Goal: Task Accomplishment & Management: Complete application form

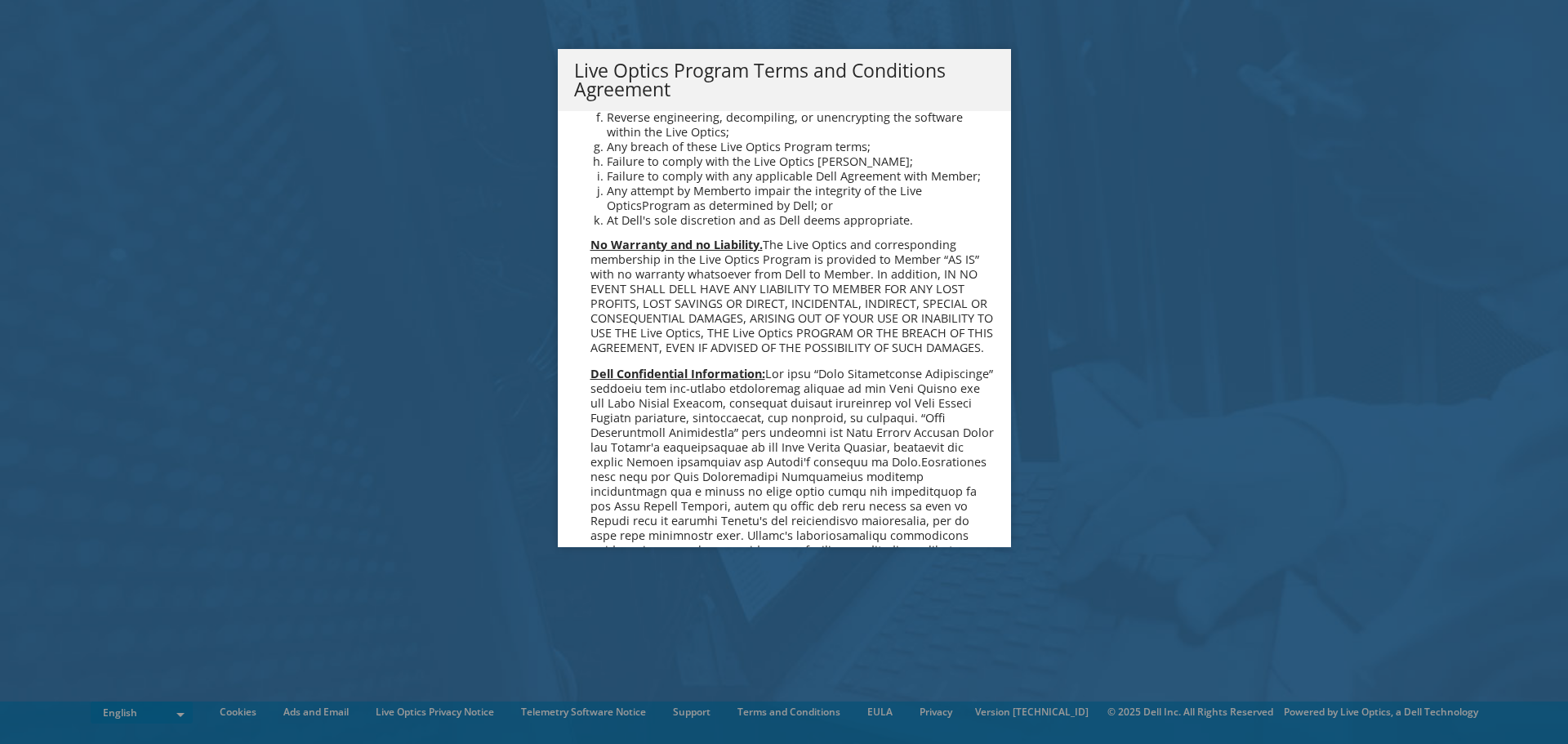
scroll to position [1171, 0]
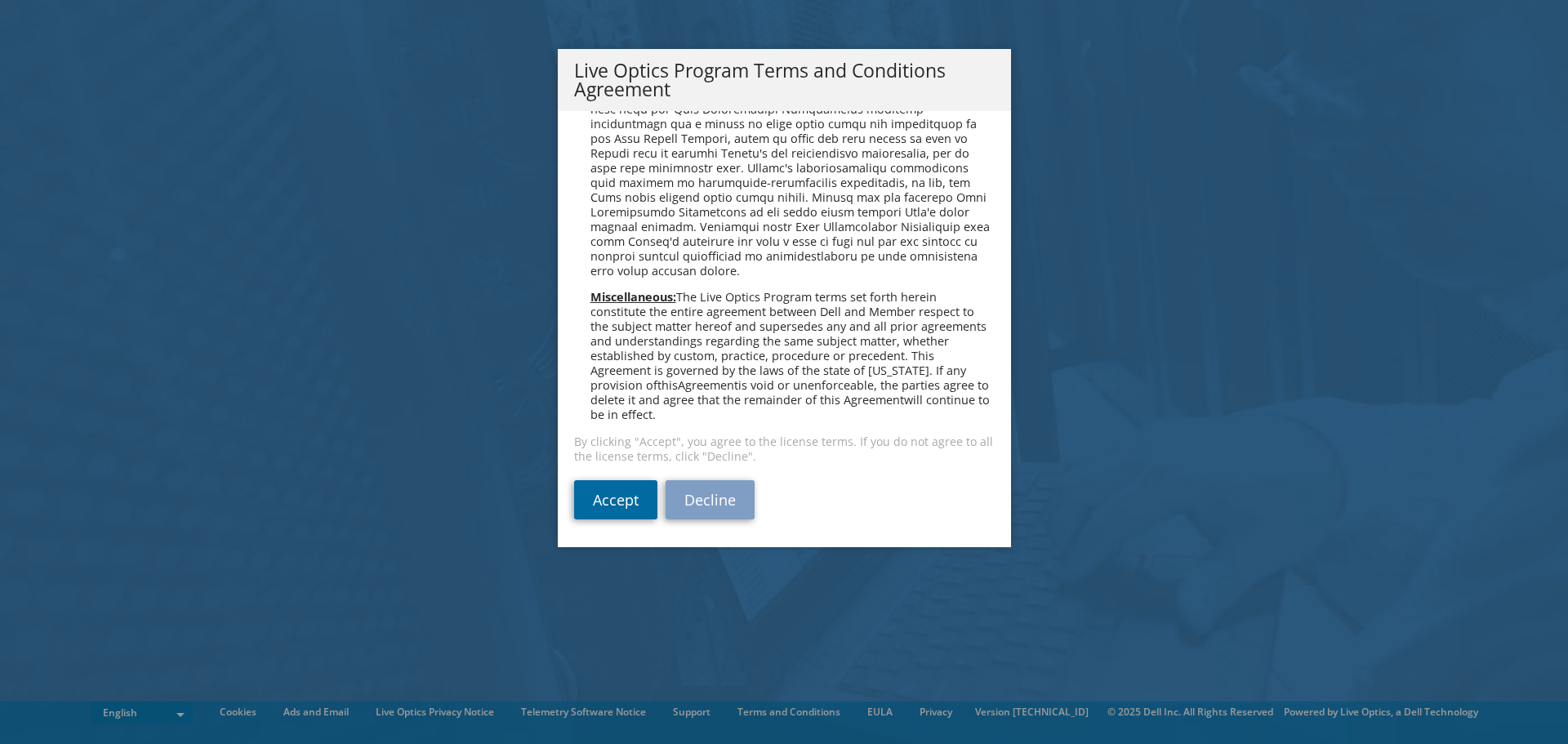
click at [589, 497] on link "Accept" at bounding box center [616, 499] width 84 height 39
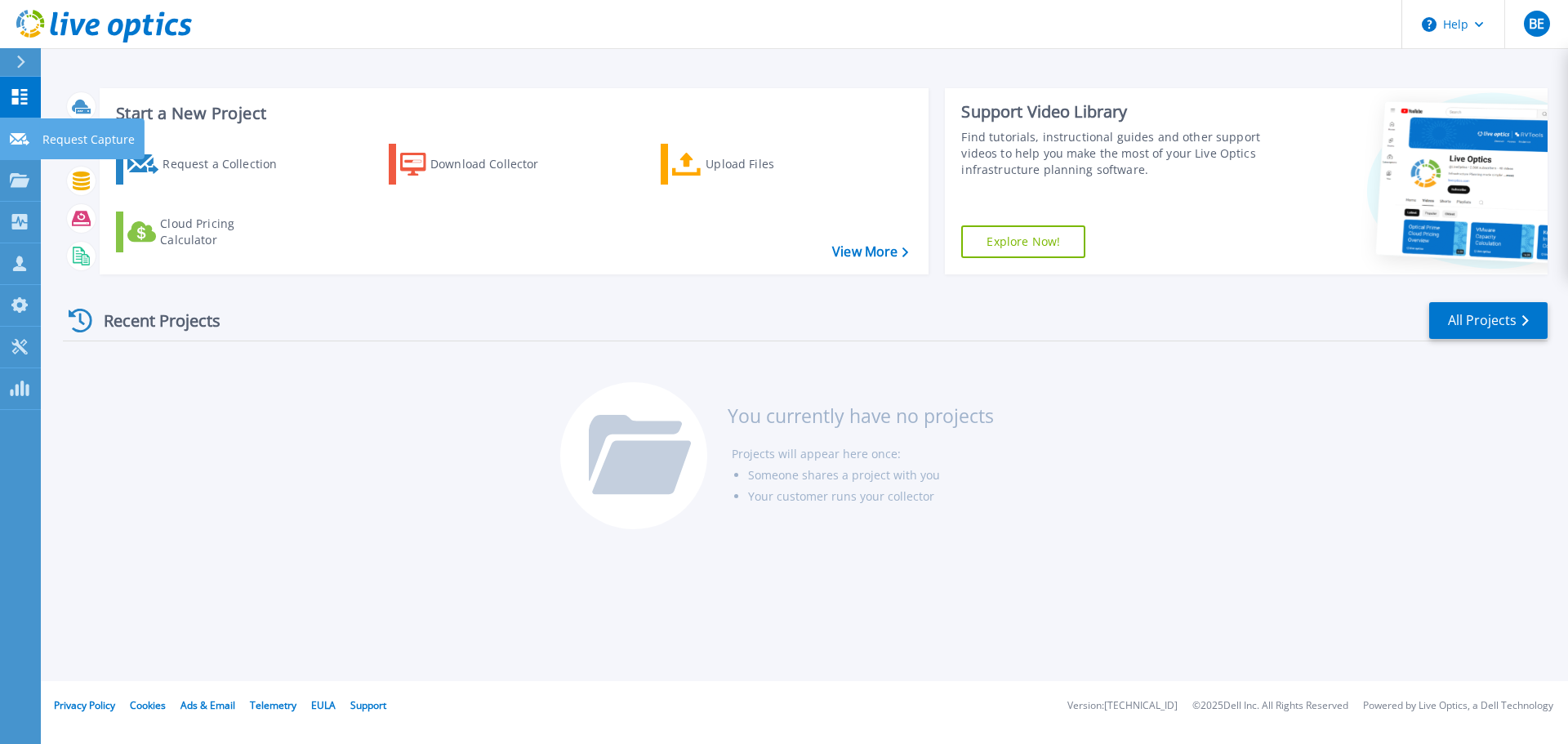
click at [20, 146] on link "Request Capture Request Capture" at bounding box center [20, 139] width 41 height 42
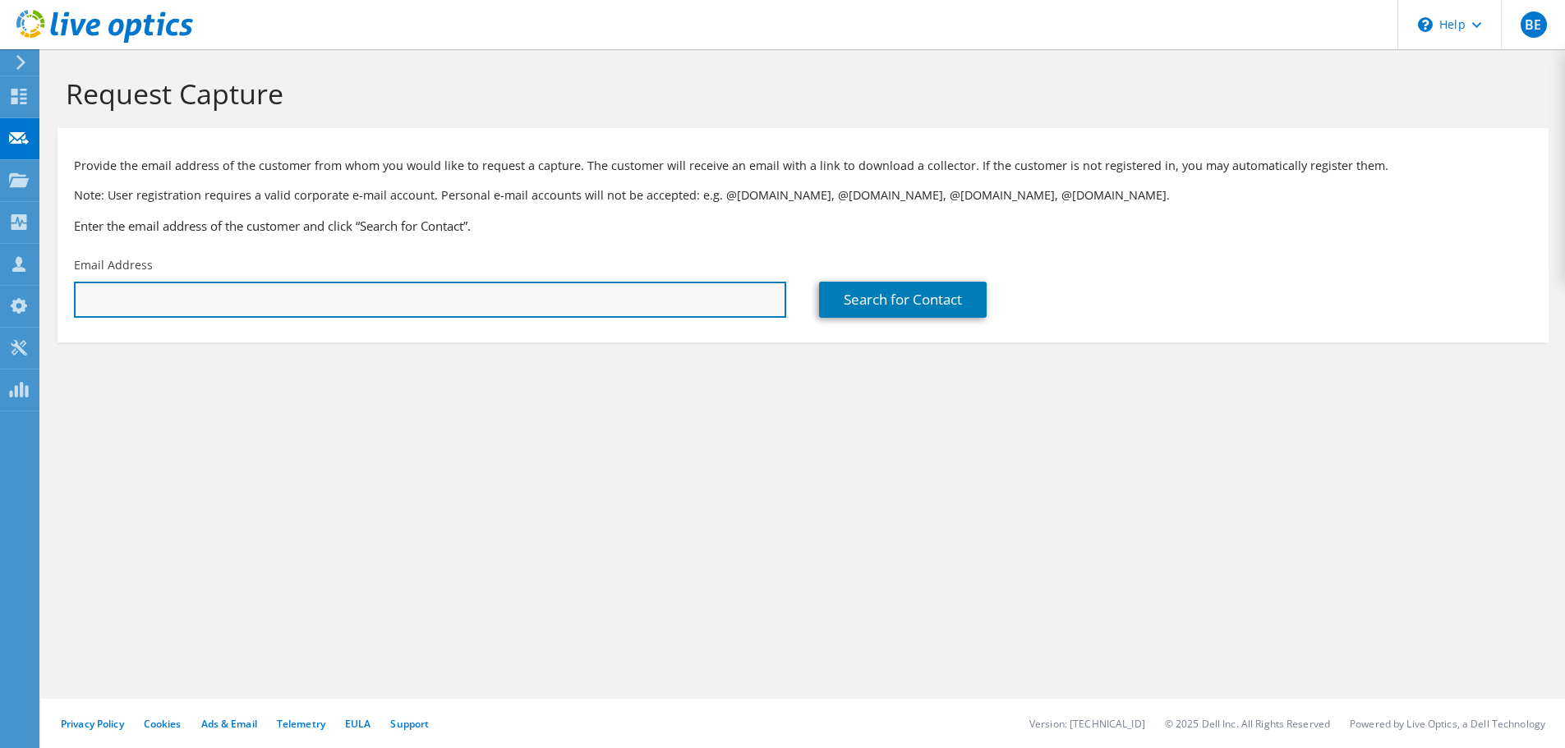
click at [591, 285] on input "text" at bounding box center [430, 300] width 712 height 36
paste input "collin_pendleton@apex42group.com"
type input "collin_pendleton@apex42group.com"
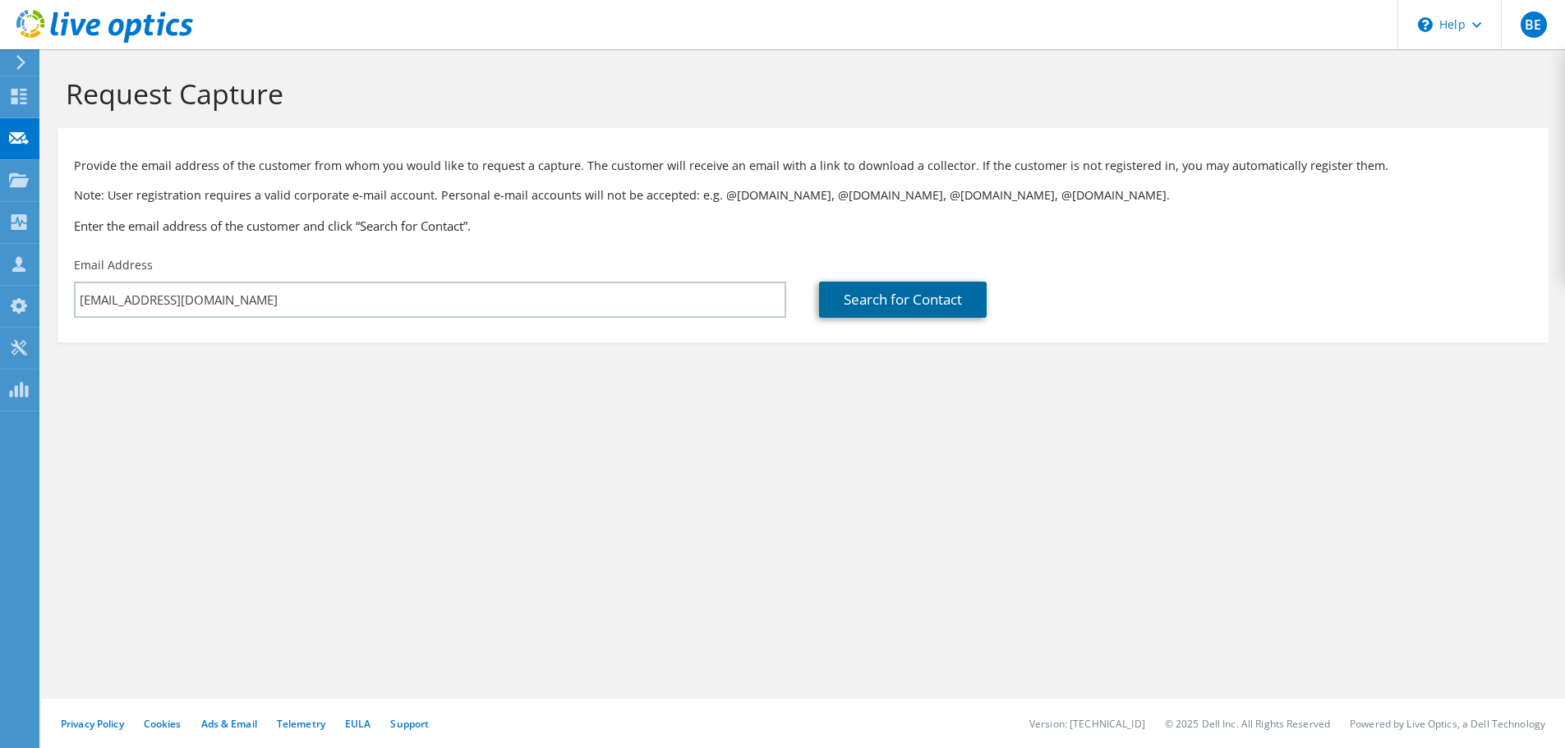
click at [880, 304] on link "Search for Contact" at bounding box center [903, 300] width 168 height 36
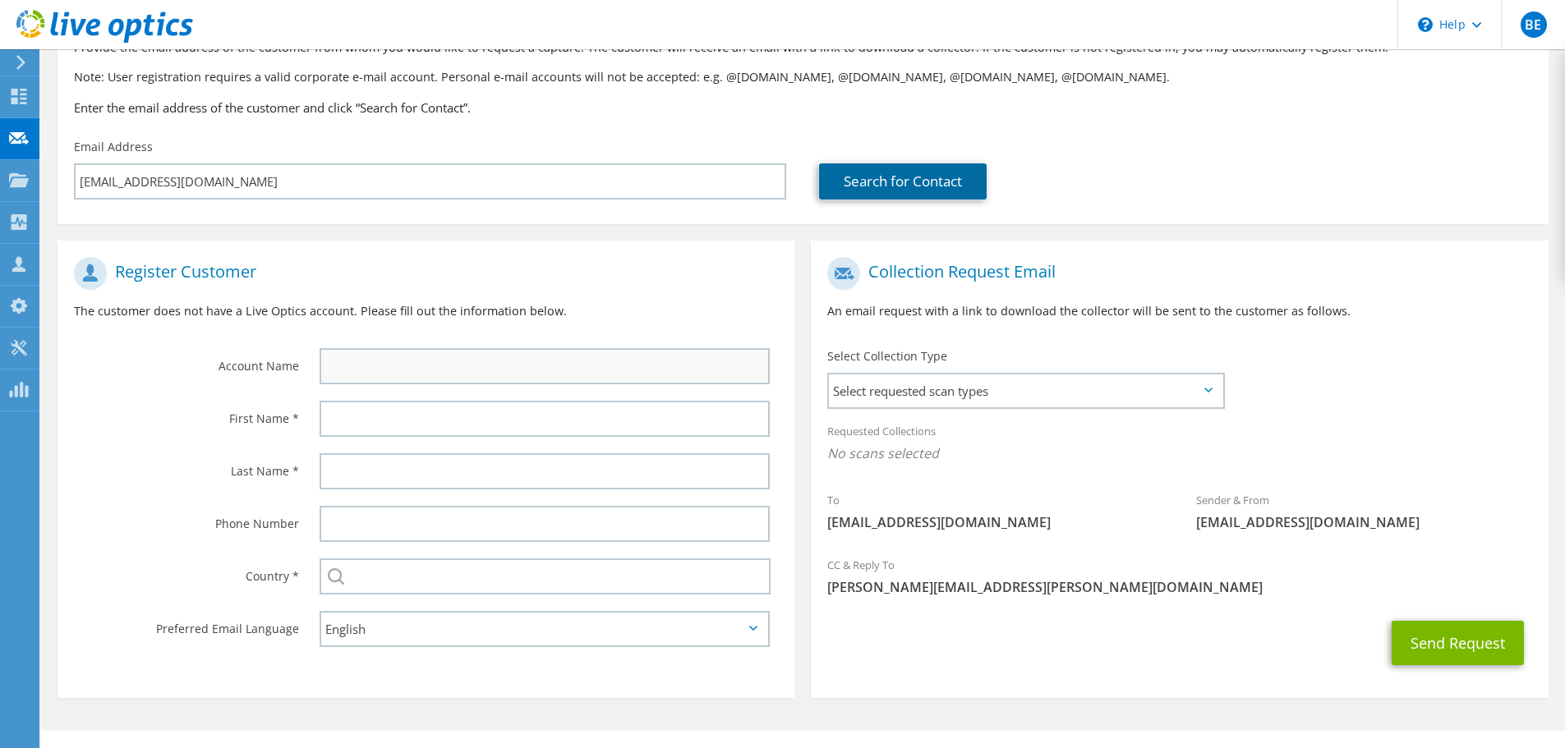
scroll to position [150, 0]
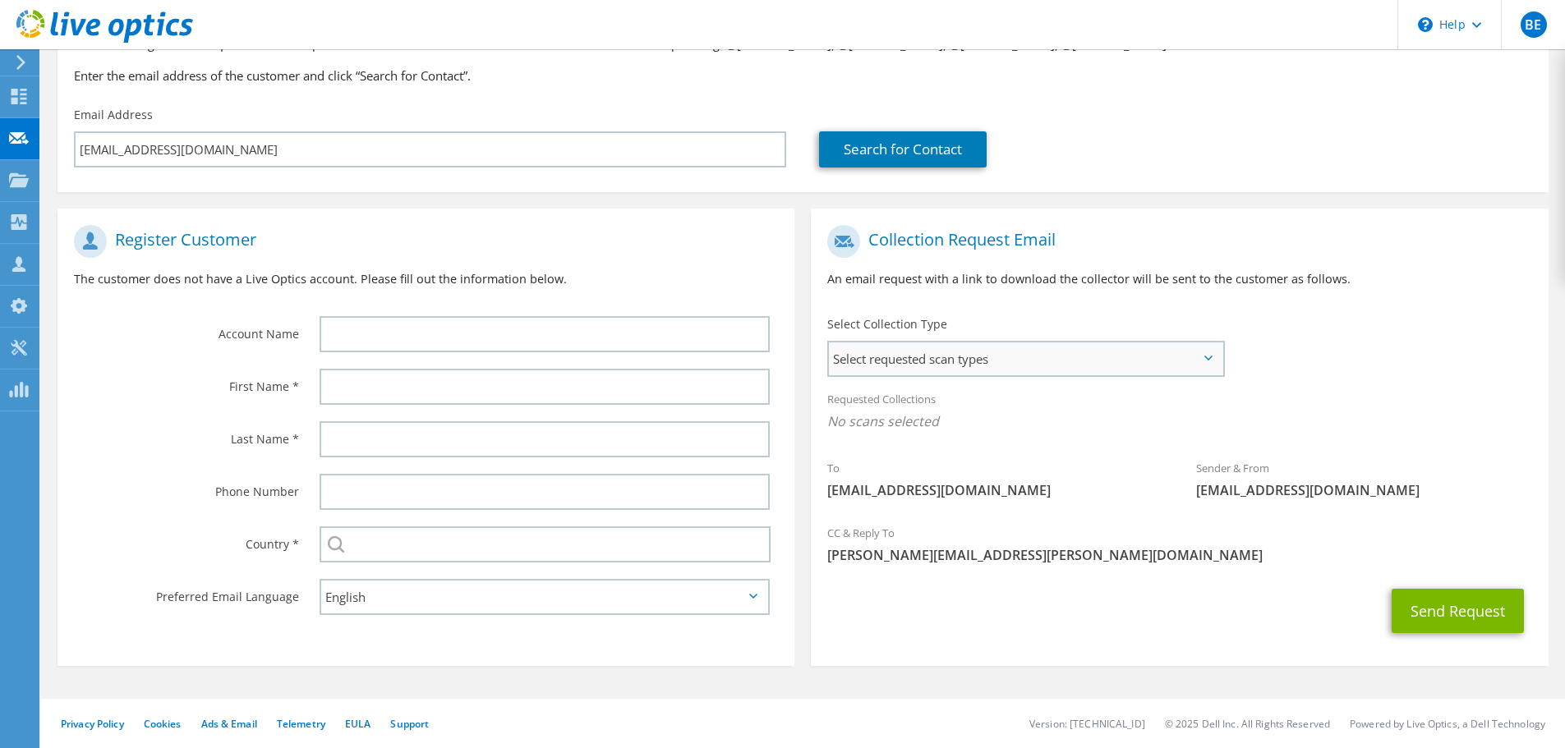
click at [919, 352] on span "Select requested scan types" at bounding box center [1026, 359] width 394 height 33
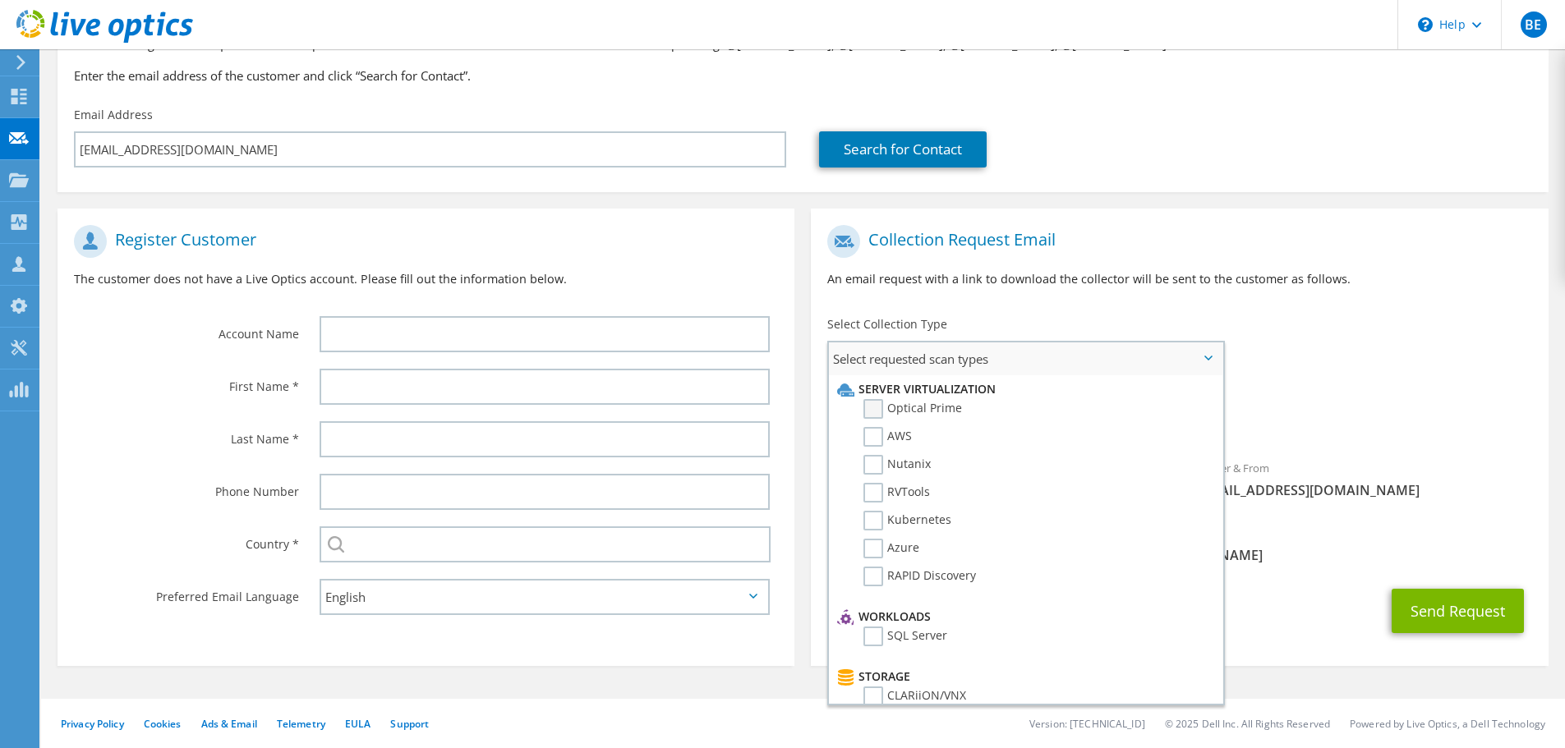
click at [877, 413] on label "Optical Prime" at bounding box center [913, 409] width 99 height 20
click at [0, 0] on input "Optical Prime" at bounding box center [0, 0] width 0 height 0
click at [871, 439] on label "AWS" at bounding box center [888, 437] width 48 height 20
click at [0, 0] on input "AWS" at bounding box center [0, 0] width 0 height 0
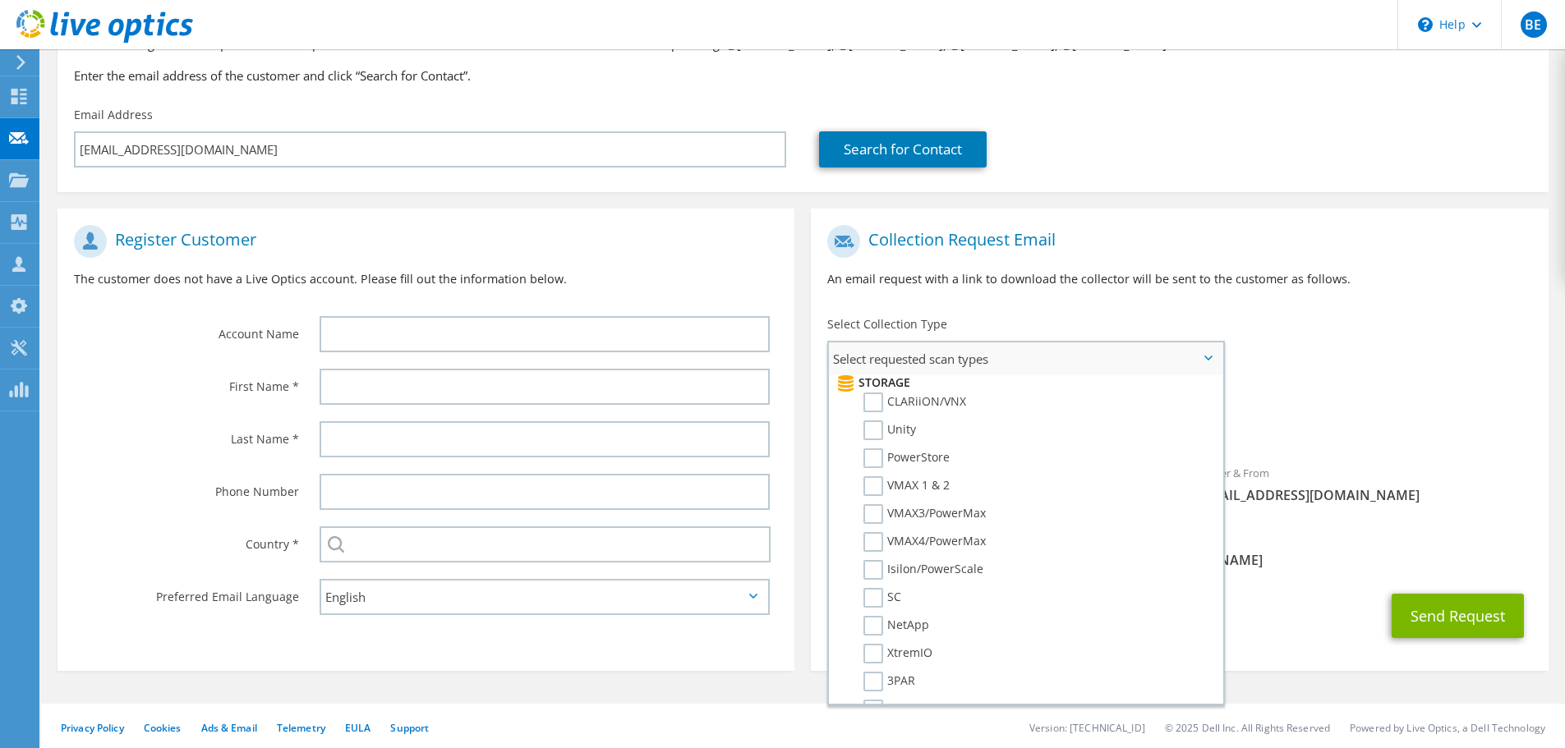
scroll to position [329, 0]
click at [876, 589] on label "NetApp" at bounding box center [897, 592] width 66 height 20
click at [0, 0] on input "NetApp" at bounding box center [0, 0] width 0 height 0
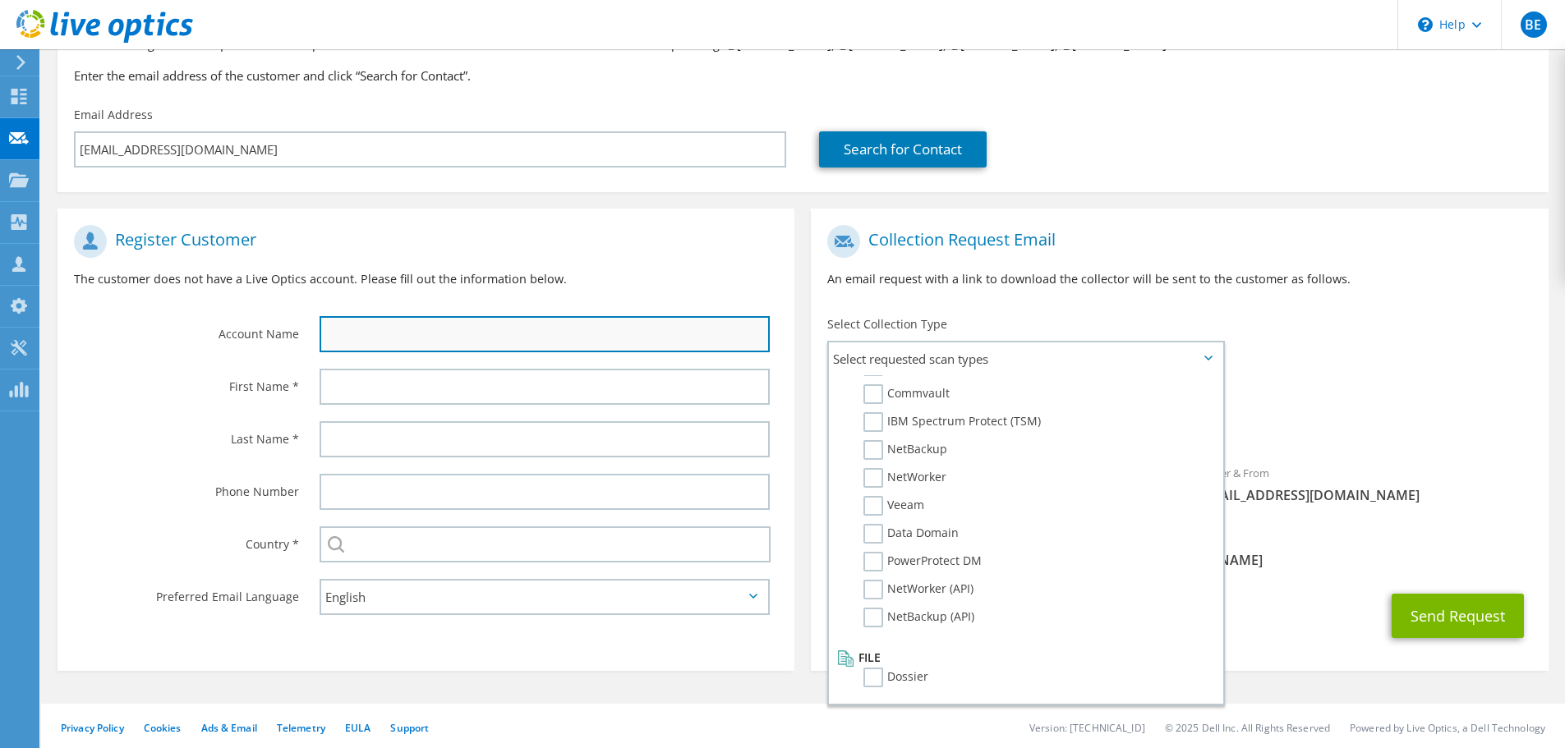
click at [342, 332] on input "text" at bounding box center [545, 334] width 450 height 36
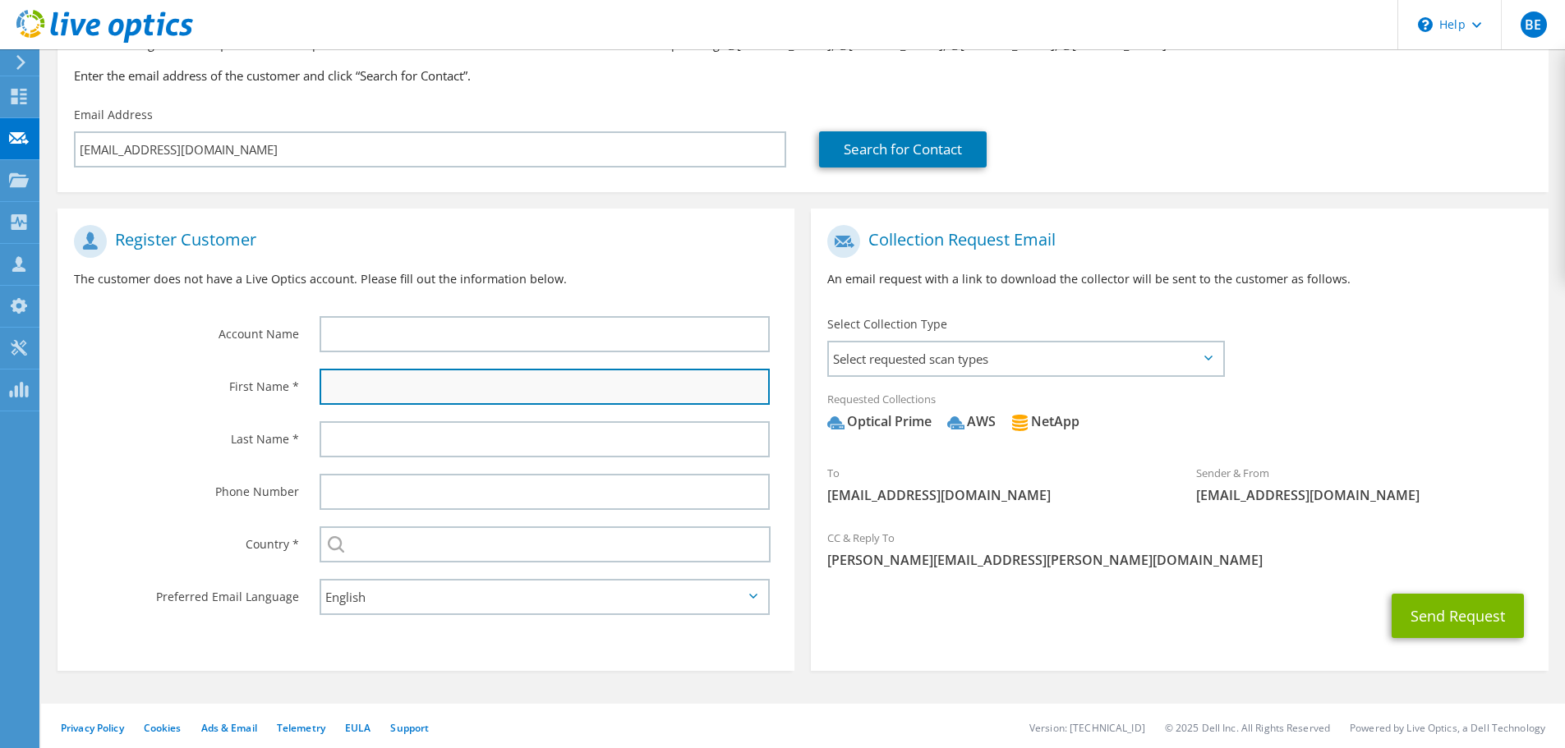
click at [395, 384] on input "text" at bounding box center [545, 387] width 450 height 36
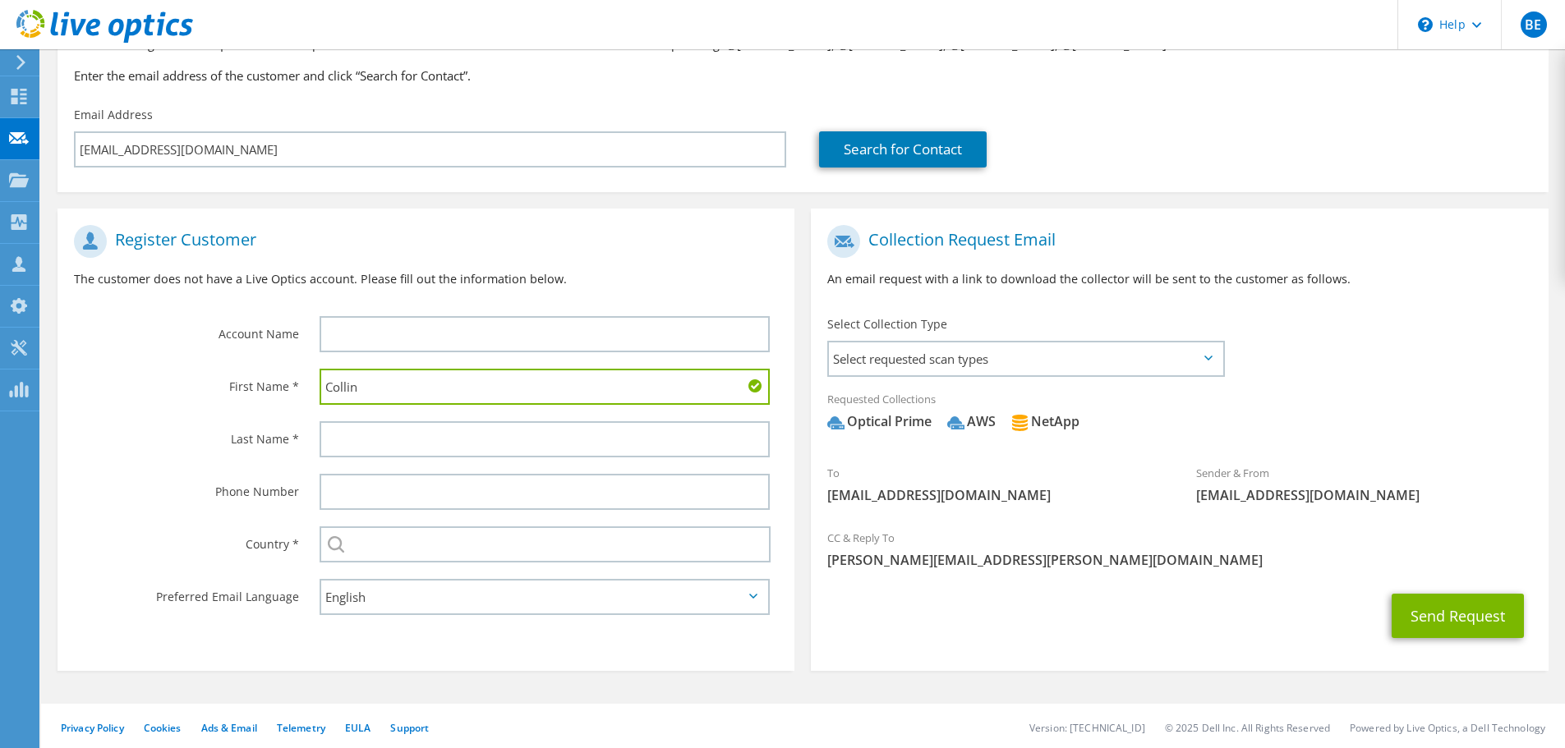
type input "Collin"
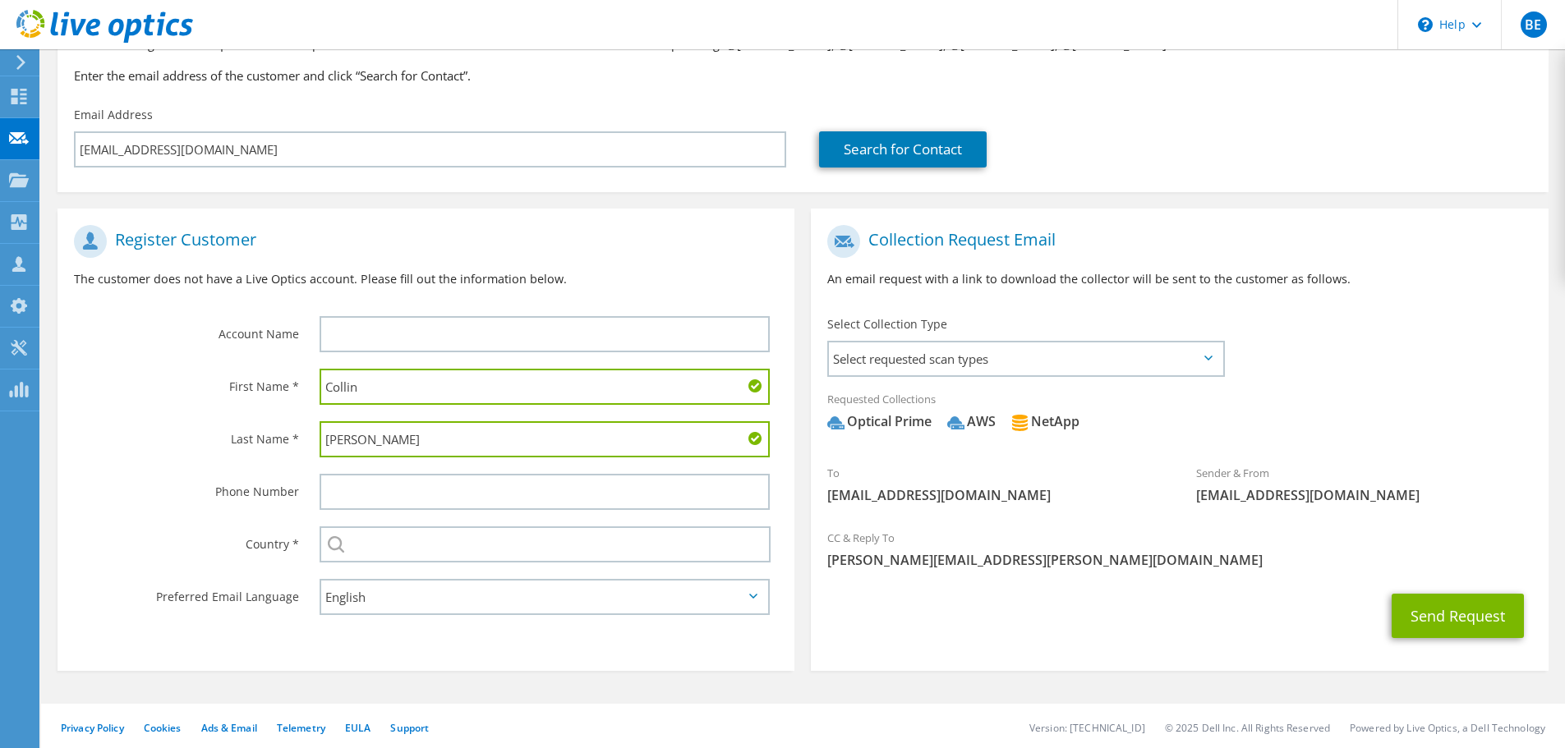
type input "Pendleton"
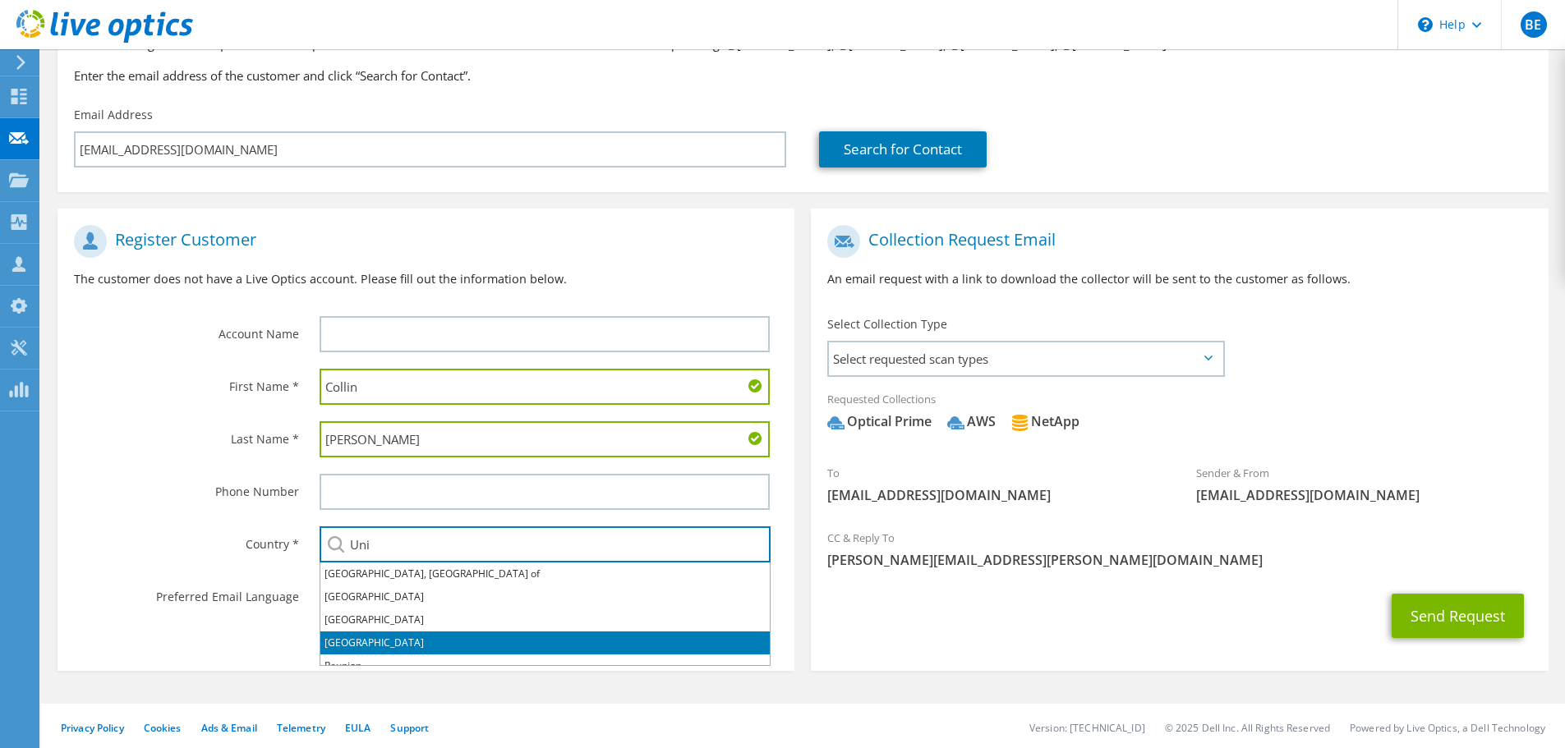
click at [408, 650] on li "[GEOGRAPHIC_DATA]" at bounding box center [544, 643] width 449 height 23
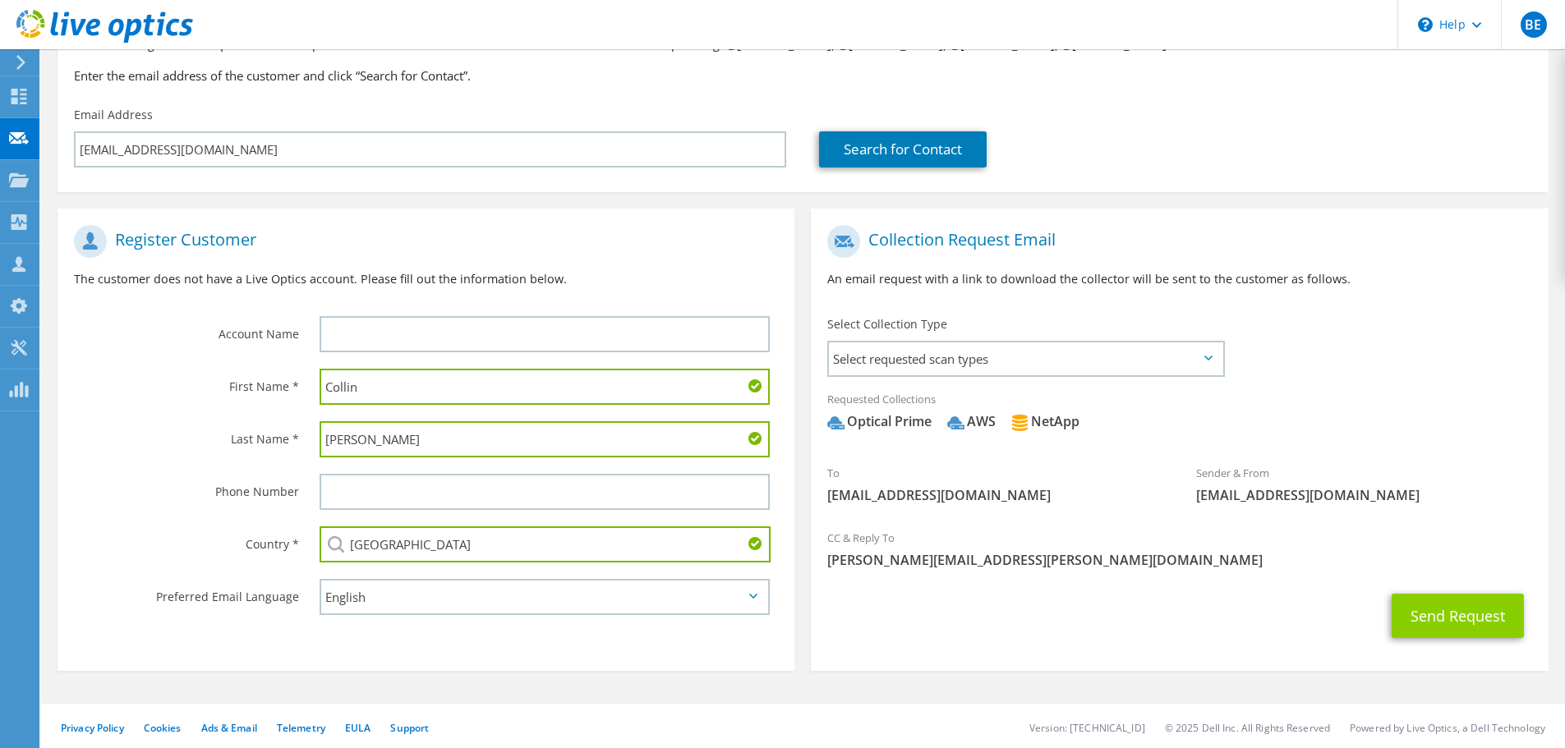
type input "[GEOGRAPHIC_DATA]"
click at [1450, 618] on button "Send Request" at bounding box center [1458, 616] width 132 height 44
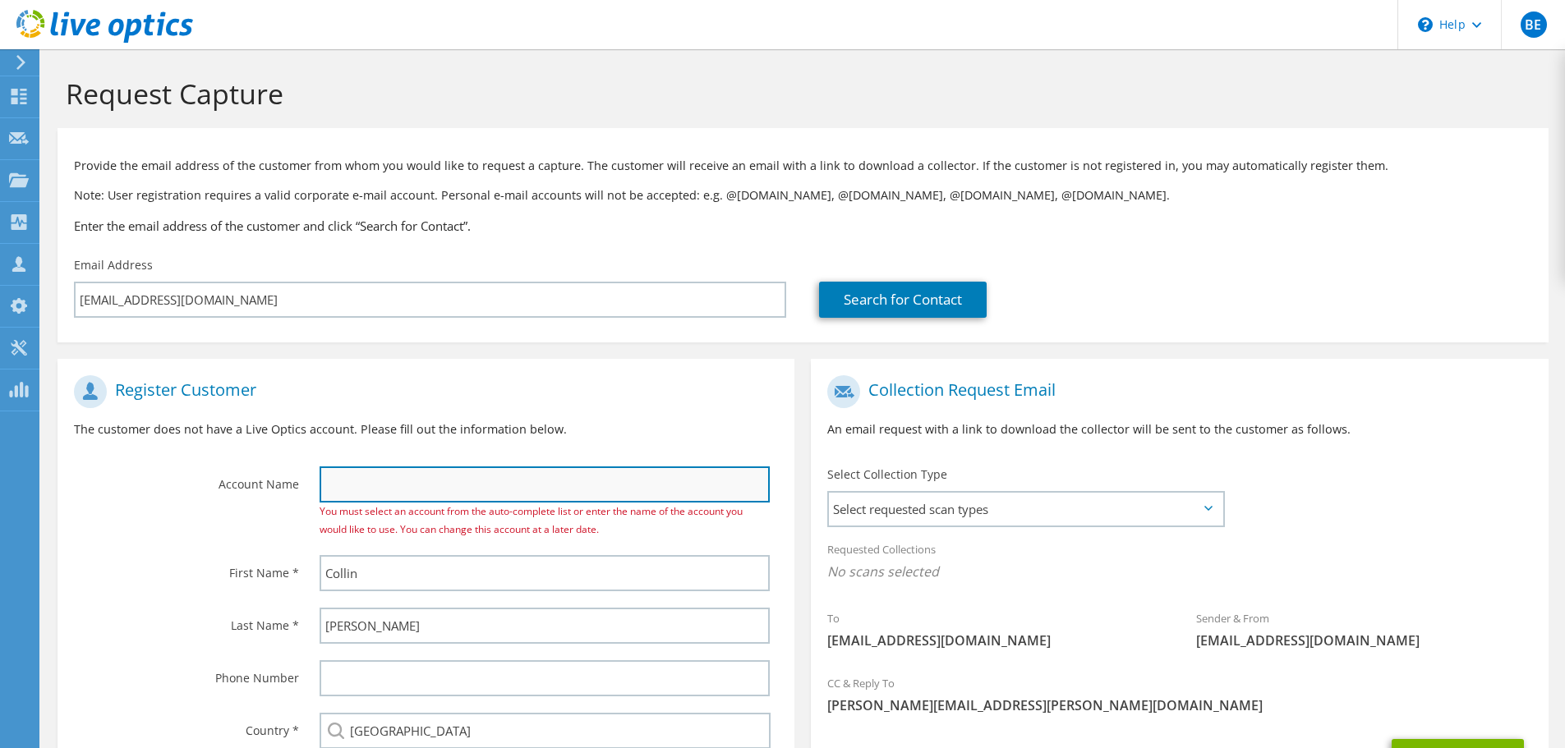
click at [609, 493] on input "text" at bounding box center [545, 485] width 450 height 36
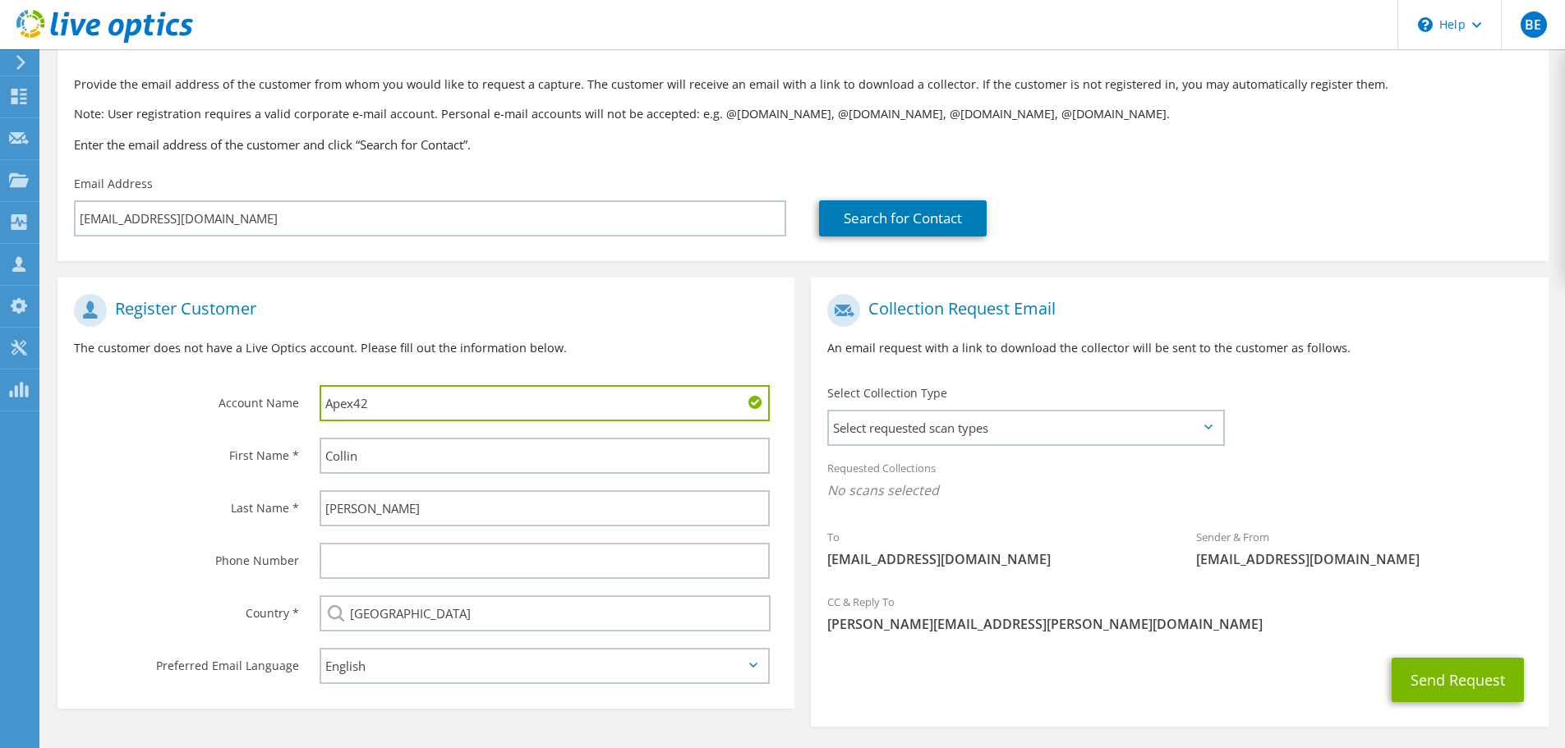
scroll to position [150, 0]
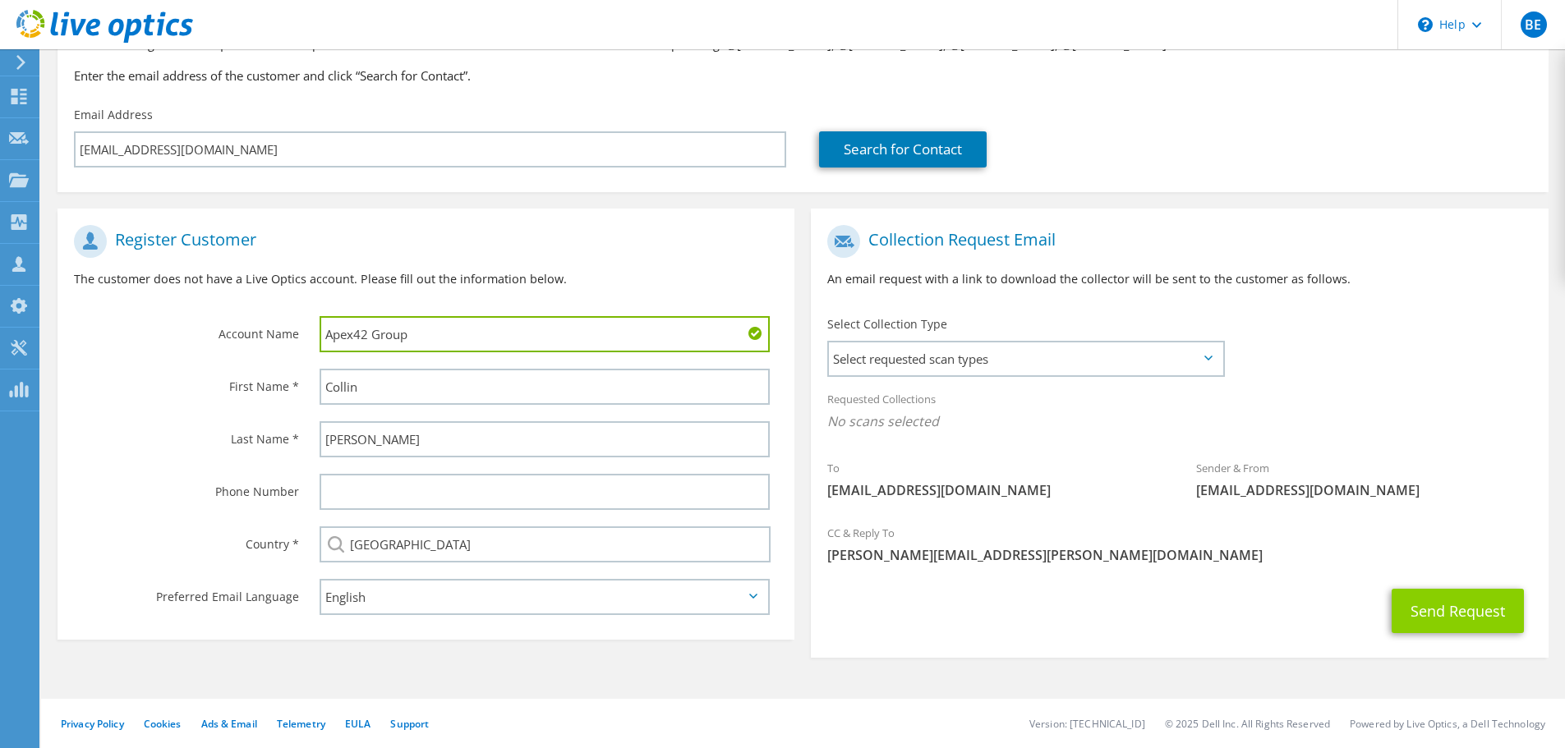
type input "Apex42 Group"
drag, startPoint x: 1427, startPoint y: 594, endPoint x: 1441, endPoint y: 593, distance: 14.0
click at [1428, 593] on button "Send Request" at bounding box center [1458, 611] width 132 height 44
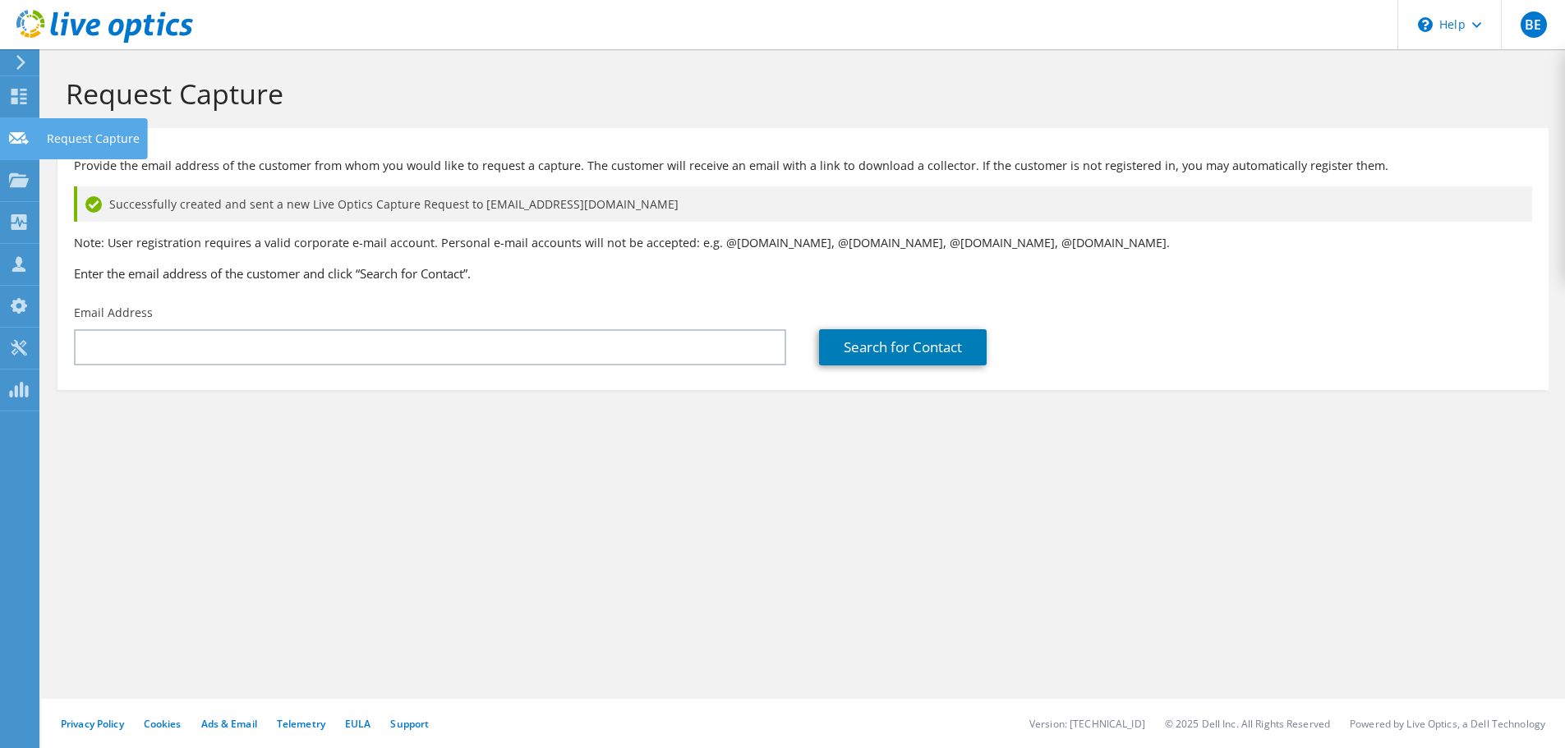
click at [19, 138] on icon at bounding box center [19, 139] width 20 height 16
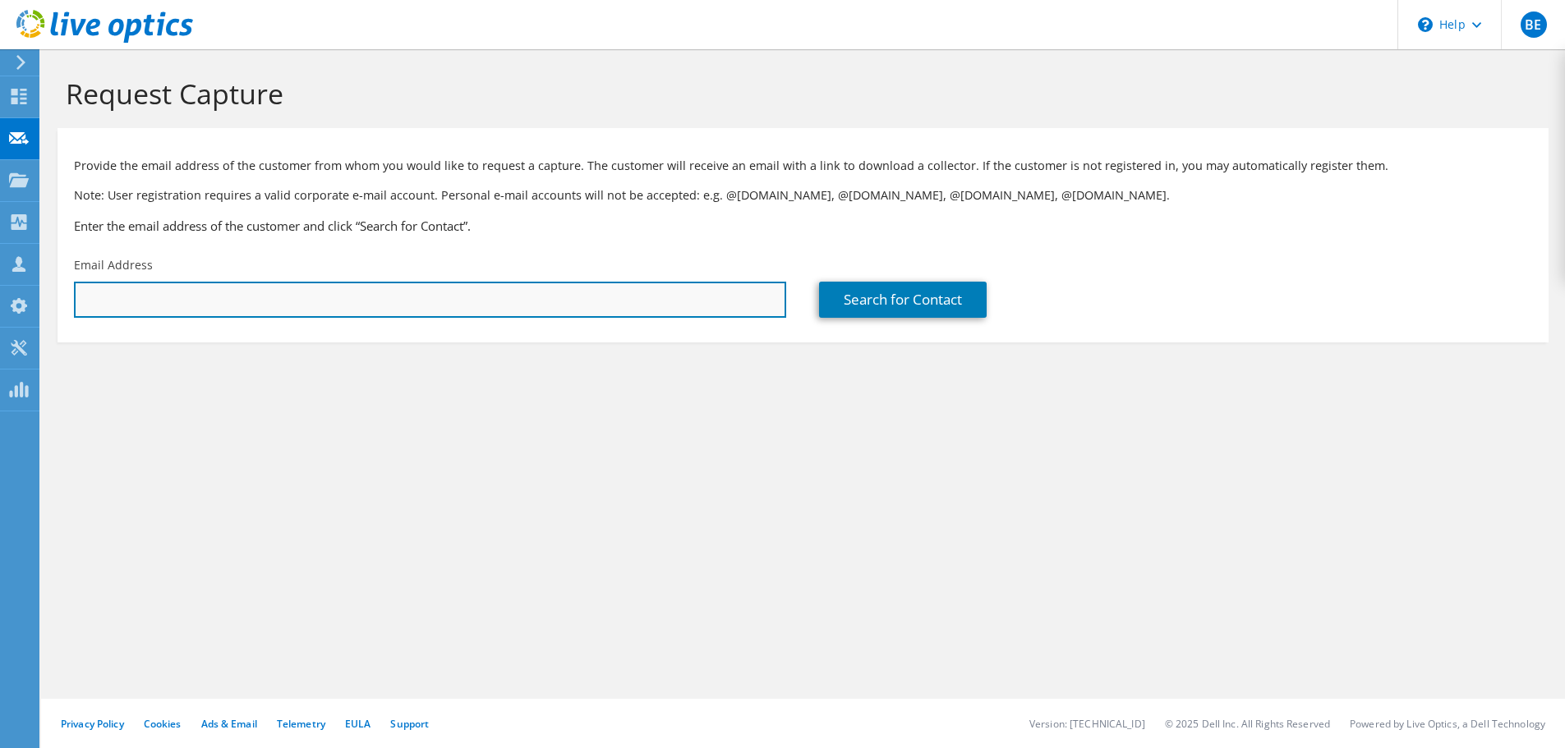
click at [745, 292] on input "text" at bounding box center [430, 300] width 712 height 36
type input "c"
paste input "[EMAIL_ADDRESS][DOMAIN_NAME]"
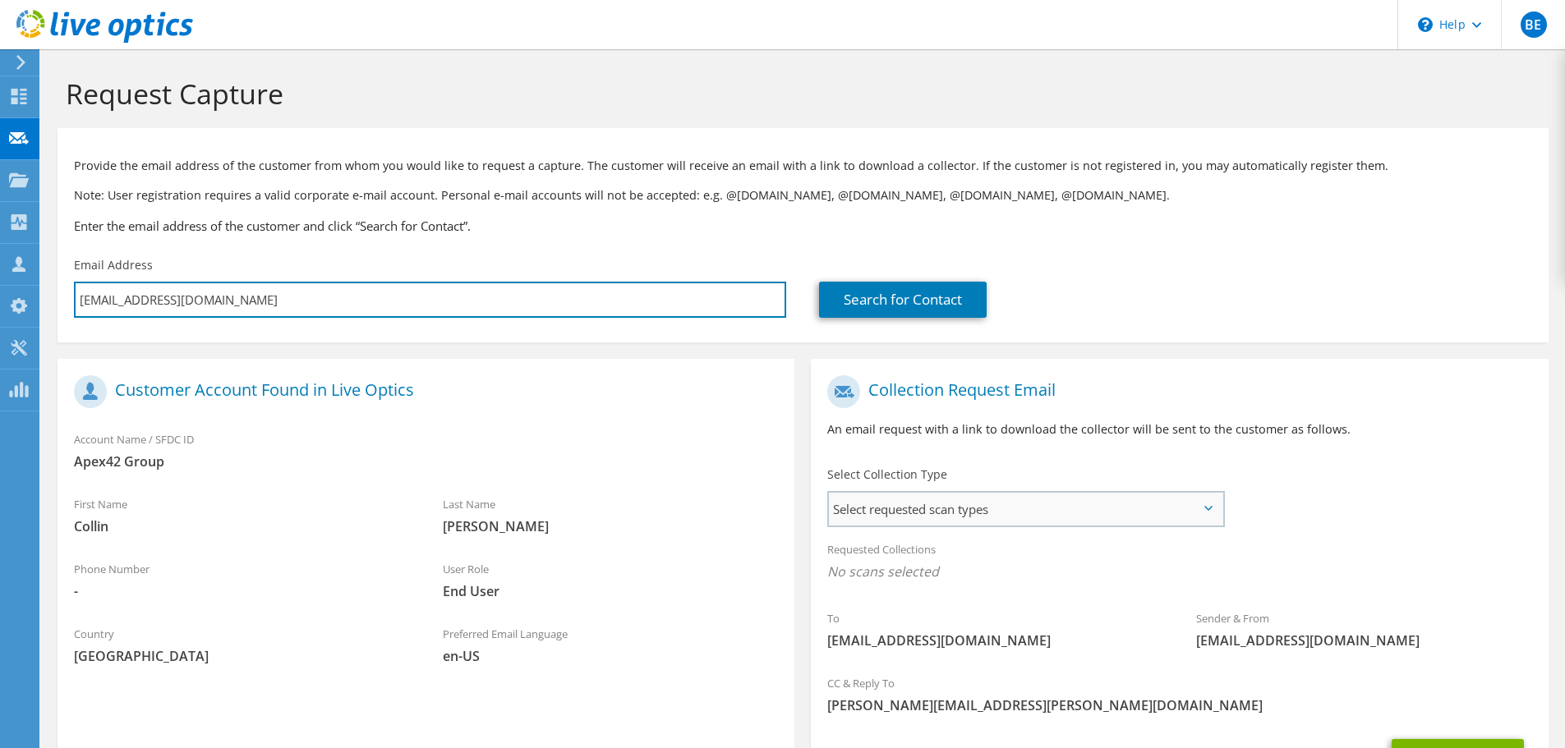
type input "[EMAIL_ADDRESS][DOMAIN_NAME]"
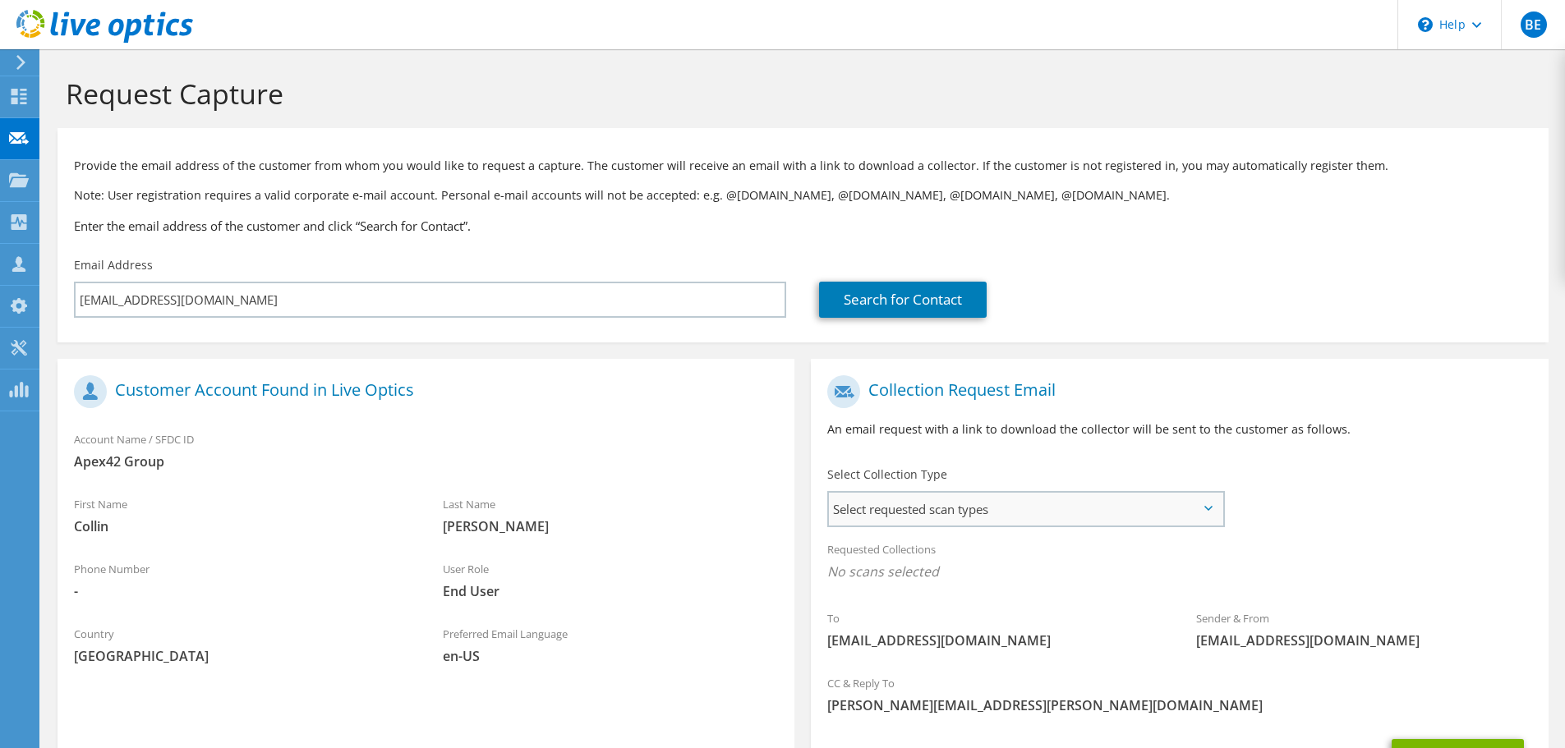
click at [1062, 523] on span "Select requested scan types" at bounding box center [1026, 509] width 394 height 33
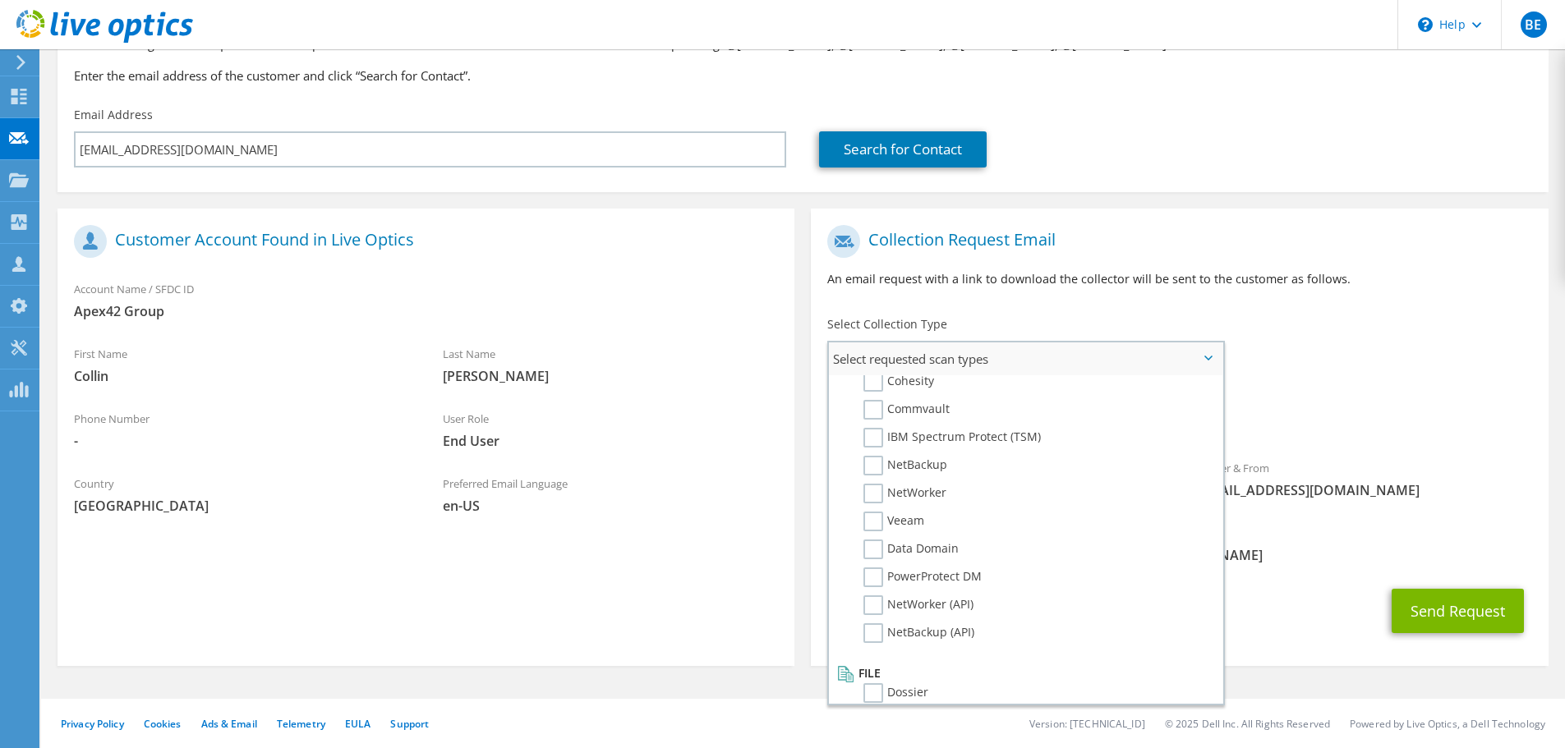
scroll to position [781, 0]
click at [639, 612] on section "Customer Account Found in Live Optics Account Name / SFDC ID Apex42 Group First…" at bounding box center [426, 438] width 737 height 458
